Goal: Information Seeking & Learning: Learn about a topic

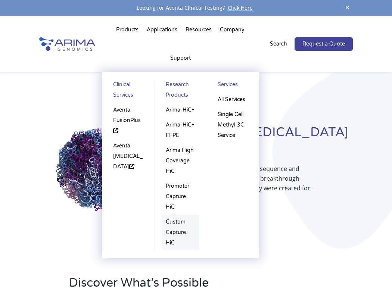
click at [188, 215] on link "Custom Capture HiC" at bounding box center [180, 233] width 37 height 36
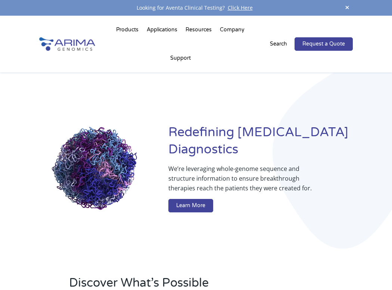
click at [347, 7] on span at bounding box center [346, 8] width 11 height 10
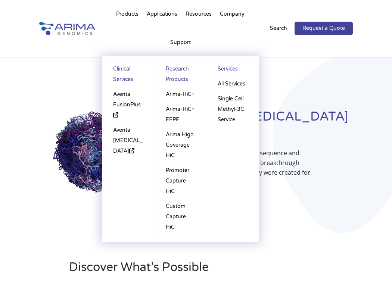
click at [179, 64] on link "Research Products" at bounding box center [180, 75] width 37 height 23
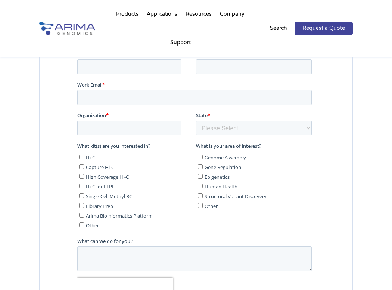
scroll to position [1601, 0]
drag, startPoint x: 118, startPoint y: 167, endPoint x: 86, endPoint y: 167, distance: 32.5
click at [86, 167] on label "Capture Hi-C" at bounding box center [136, 166] width 114 height 7
click at [84, 167] on input "Capture Hi-C" at bounding box center [81, 166] width 5 height 5
checkbox input "true"
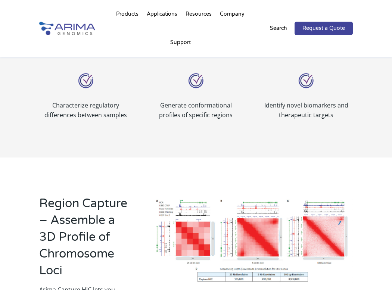
scroll to position [432, 0]
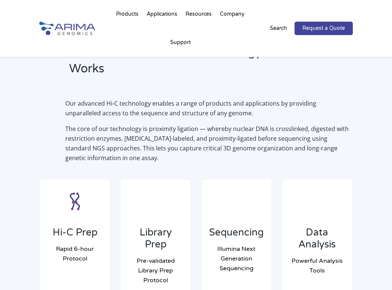
scroll to position [552, 0]
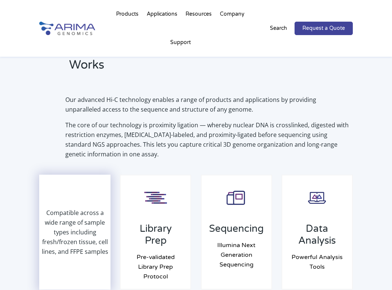
click at [78, 221] on p "Compatible across a wide range of sample types including fresh/frozen tissue, c…" at bounding box center [75, 232] width 70 height 49
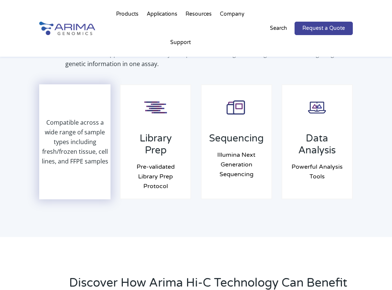
scroll to position [651, 0]
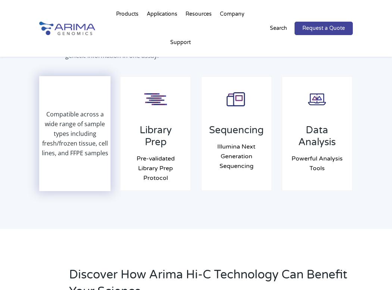
click at [63, 109] on p "Compatible across a wide range of sample types including fresh/frozen tissue, c…" at bounding box center [75, 133] width 70 height 49
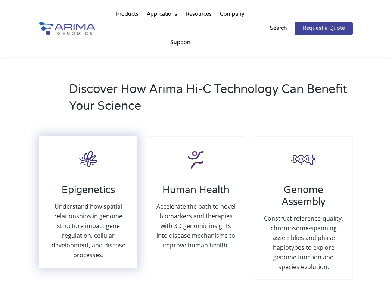
scroll to position [836, 0]
click at [86, 144] on img at bounding box center [89, 159] width 30 height 30
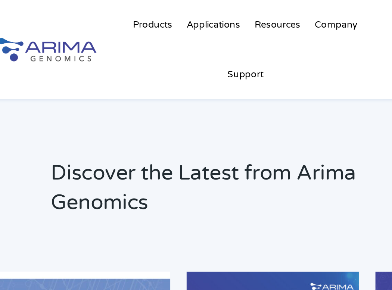
scroll to position [1016, 0]
